Goal: Transaction & Acquisition: Book appointment/travel/reservation

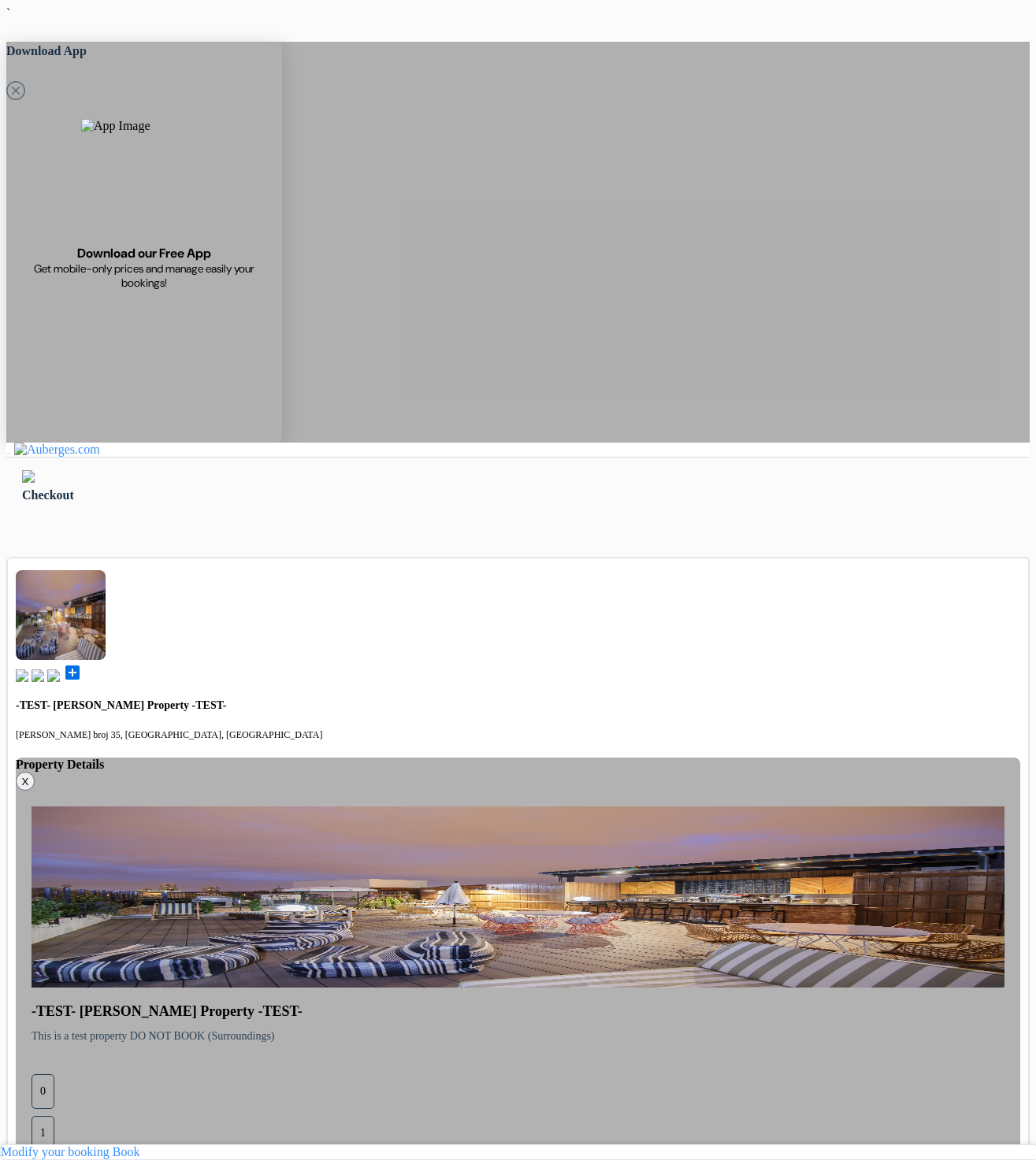
type input "Fiip"
type input "Petrusev"
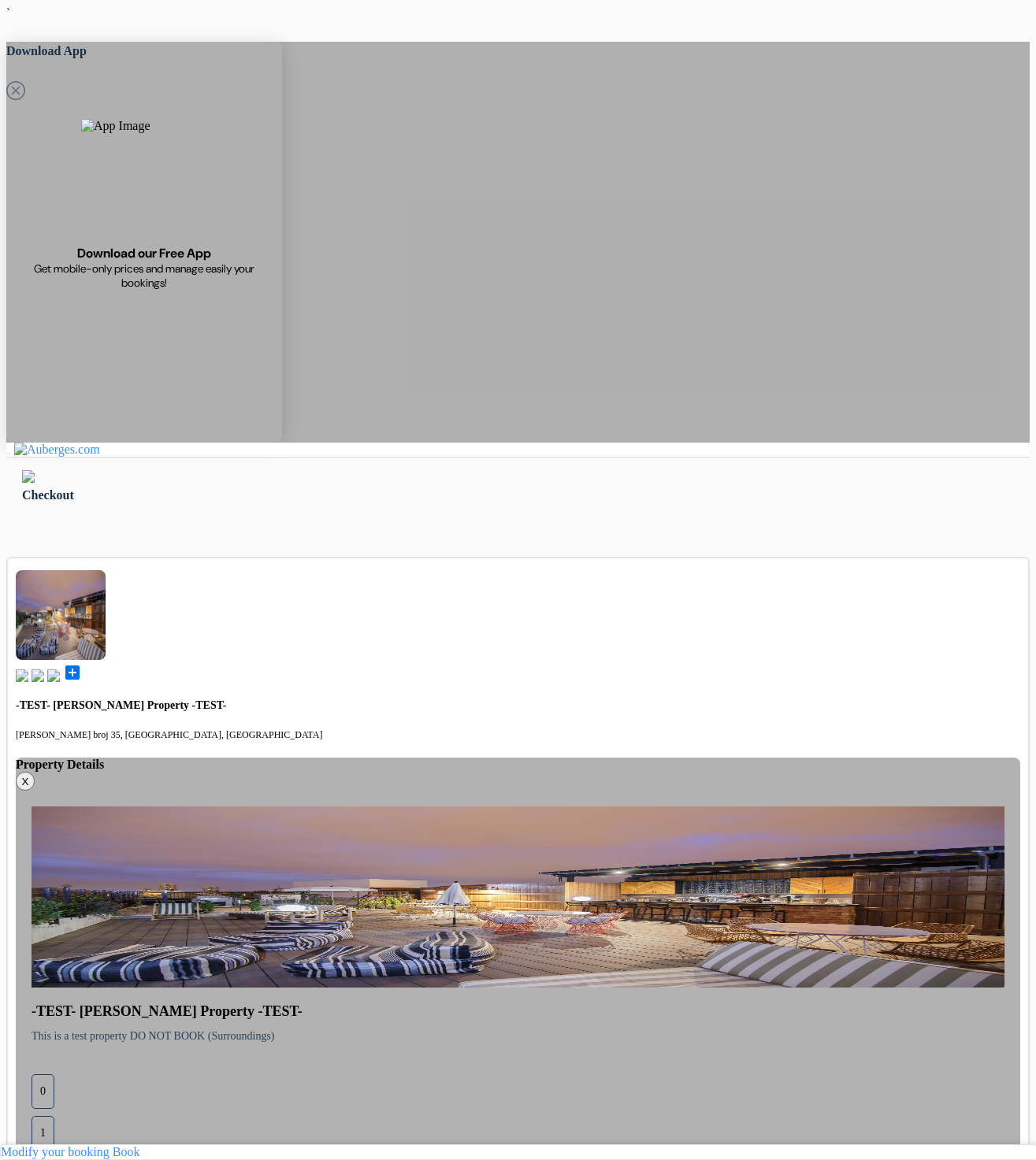
type input "philipp@dorms.com"
select select "11"
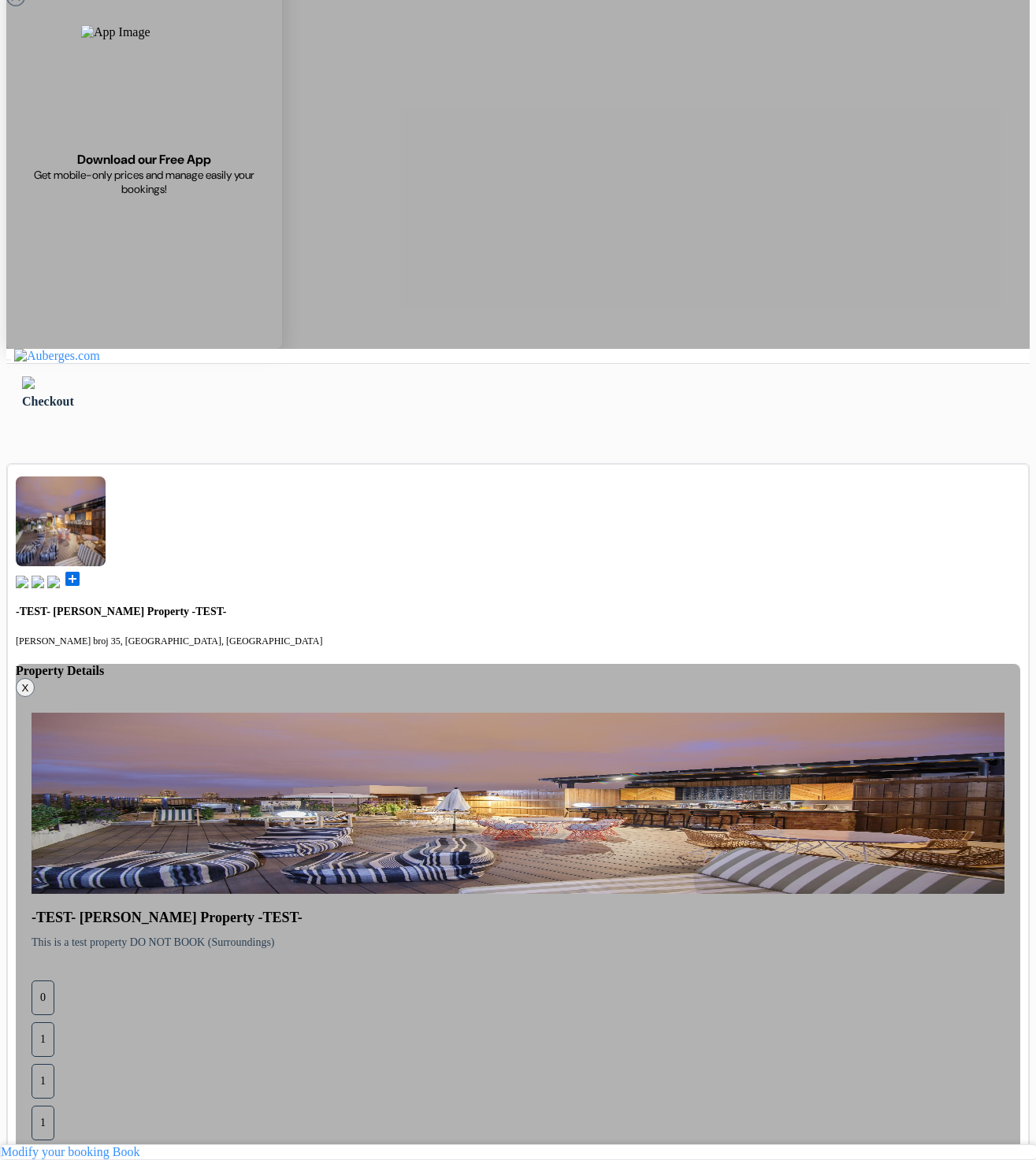
scroll to position [94, 0]
type input "77 123 123"
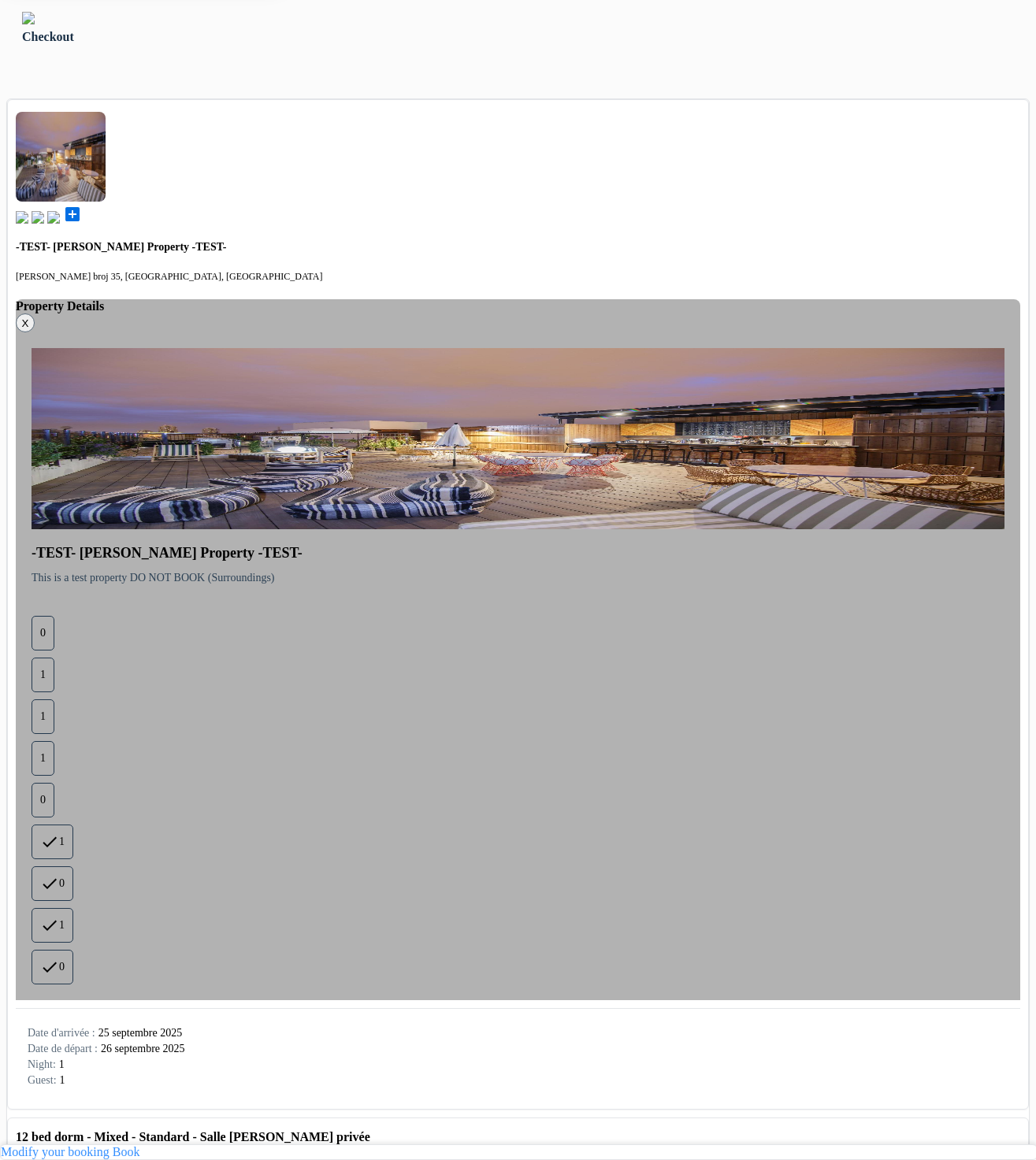
scroll to position [468, 0]
